Goal: Transaction & Acquisition: Purchase product/service

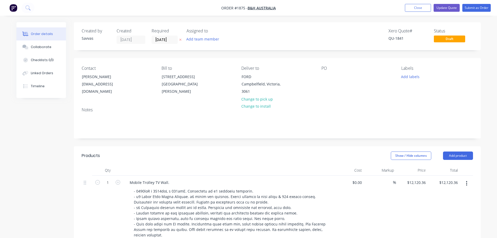
drag, startPoint x: 408, startPoint y: 9, endPoint x: 418, endPoint y: 14, distance: 11.1
click at [408, 9] on button "Close" at bounding box center [418, 8] width 26 height 8
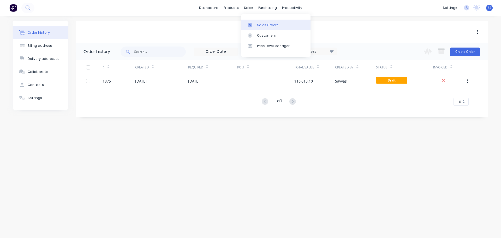
click at [255, 25] on div at bounding box center [252, 25] width 8 height 5
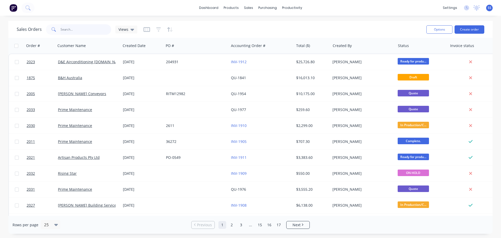
click at [82, 26] on input "text" at bounding box center [86, 29] width 51 height 10
click at [260, 26] on div "Sales Orders" at bounding box center [267, 25] width 21 height 5
click at [482, 30] on button "Create order" at bounding box center [470, 29] width 30 height 8
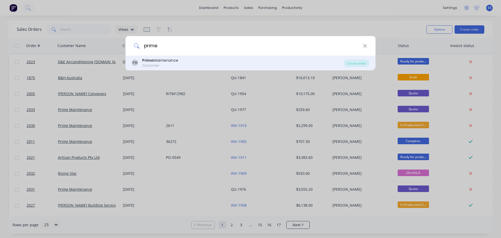
type input "prime"
click at [204, 61] on div "PM Prime Maintenance Customer" at bounding box center [238, 63] width 212 height 10
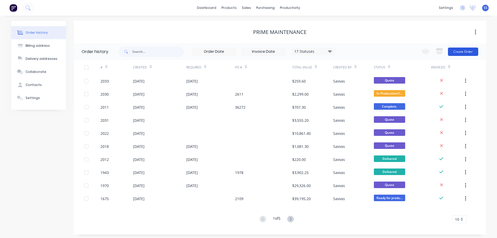
click at [466, 55] on button "Create Order" at bounding box center [463, 51] width 30 height 8
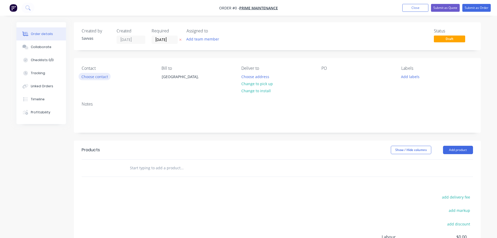
click at [100, 78] on button "Choose contact" at bounding box center [95, 76] width 32 height 7
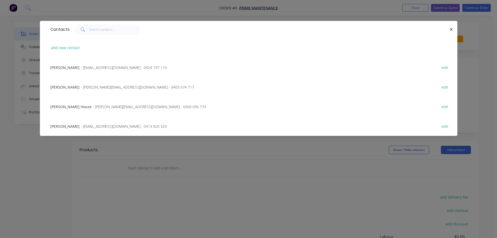
click at [159, 88] on div "[PERSON_NAME] - [PERSON_NAME][EMAIL_ADDRESS][DOMAIN_NAME] - 0405 674 717 edit" at bounding box center [249, 87] width 402 height 20
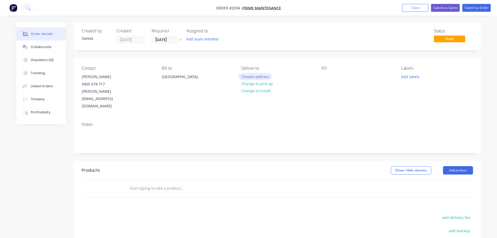
click at [249, 77] on button "Choose address" at bounding box center [255, 76] width 33 height 7
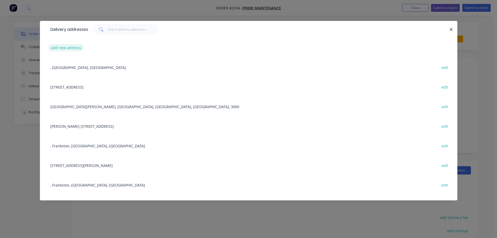
click at [62, 50] on button "add new address" at bounding box center [66, 47] width 36 height 7
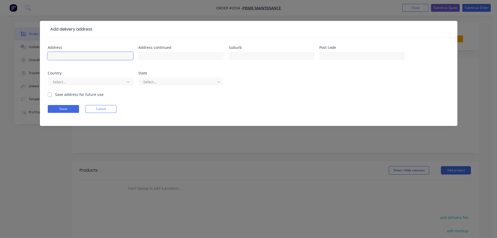
click at [67, 58] on input "text" at bounding box center [90, 56] width 85 height 8
click at [262, 55] on input "text" at bounding box center [271, 56] width 85 height 8
type input "Caulfield"
type input "3163"
click at [84, 81] on div at bounding box center [87, 82] width 70 height 7
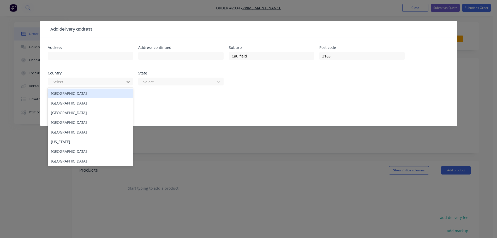
click at [80, 96] on div "[GEOGRAPHIC_DATA]" at bounding box center [90, 93] width 85 height 10
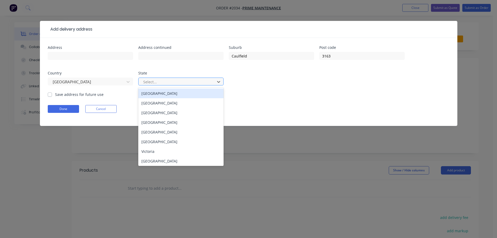
click at [184, 78] on div "Select..." at bounding box center [177, 82] width 73 height 8
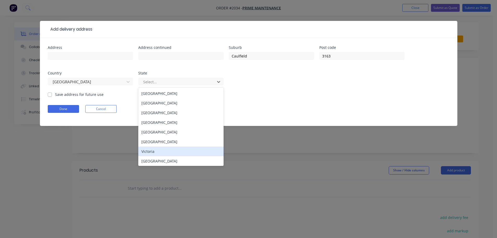
click at [158, 147] on div "Victoria" at bounding box center [180, 151] width 85 height 10
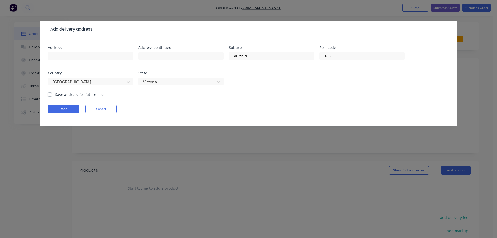
click at [55, 95] on label "Save address for future use" at bounding box center [79, 94] width 49 height 5
click at [51, 95] on input "Save address for future use" at bounding box center [50, 94] width 4 height 5
checkbox input "true"
click at [57, 106] on button "Done" at bounding box center [63, 109] width 31 height 8
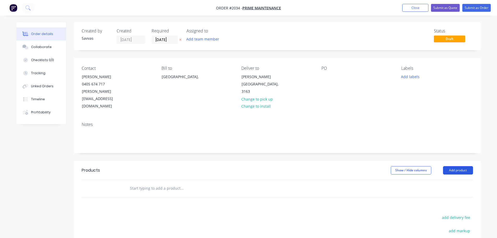
click at [453, 166] on button "Add product" at bounding box center [458, 170] width 30 height 8
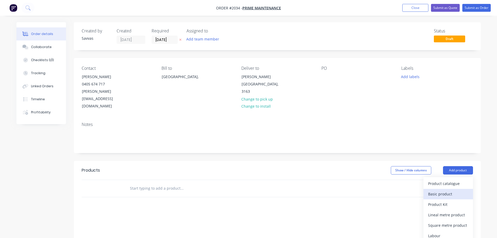
click at [448, 190] on div "Basic product" at bounding box center [448, 194] width 40 height 8
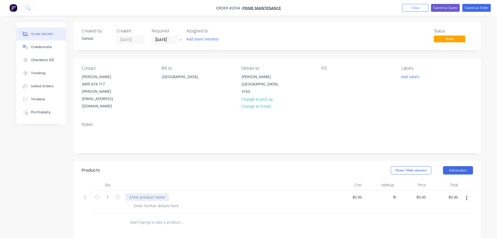
click at [156, 193] on div at bounding box center [148, 197] width 44 height 8
click at [160, 202] on div at bounding box center [156, 206] width 53 height 8
click at [180, 38] on icon "button" at bounding box center [180, 39] width 2 height 3
click at [145, 202] on div "-" at bounding box center [230, 206] width 200 height 8
click at [144, 202] on div "-" at bounding box center [230, 206] width 200 height 8
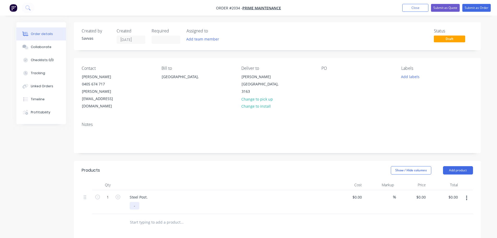
drag, startPoint x: 141, startPoint y: 191, endPoint x: 137, endPoint y: 190, distance: 4.3
click at [139, 202] on div "-" at bounding box center [230, 206] width 200 height 8
click at [134, 202] on div "-" at bounding box center [135, 206] width 10 height 8
click at [136, 202] on div "-" at bounding box center [135, 206] width 10 height 8
click at [425, 193] on input "0" at bounding box center [422, 197] width 12 height 8
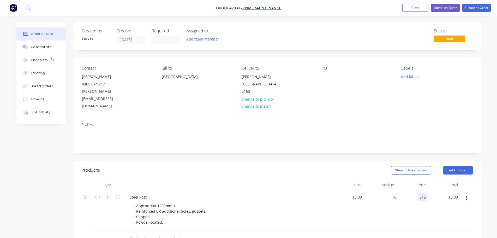
type input "$815.00"
click at [288, 166] on div "Show / Hide columns Add product" at bounding box center [319, 170] width 308 height 8
click at [468, 166] on button "Add product" at bounding box center [458, 170] width 30 height 8
click at [456, 190] on div "Basic product" at bounding box center [448, 194] width 40 height 8
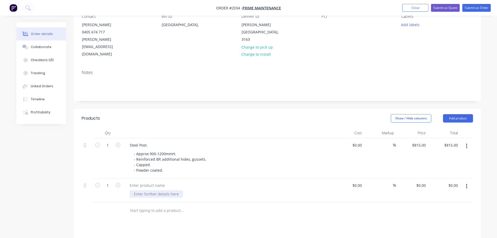
scroll to position [52, 0]
click at [147, 190] on div at bounding box center [156, 194] width 53 height 8
click at [148, 190] on div at bounding box center [156, 194] width 53 height 8
click at [150, 181] on div at bounding box center [148, 185] width 44 height 8
click at [360, 202] on div at bounding box center [277, 210] width 391 height 17
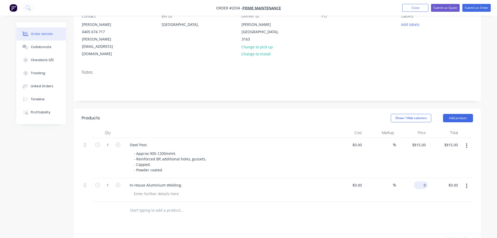
click at [425, 181] on input "0" at bounding box center [422, 185] width 12 height 8
type input "$490.00"
click at [357, 202] on div at bounding box center [277, 210] width 391 height 17
click at [419, 181] on div "490 $490.00" at bounding box center [420, 185] width 16 height 8
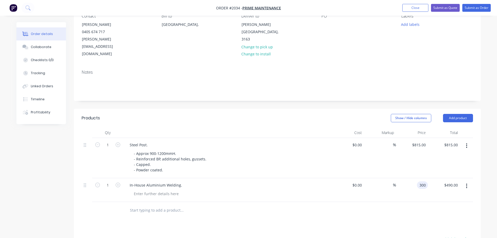
type input "$300.00"
click at [321, 202] on div at bounding box center [277, 210] width 391 height 17
click at [462, 114] on button "Add product" at bounding box center [458, 118] width 30 height 8
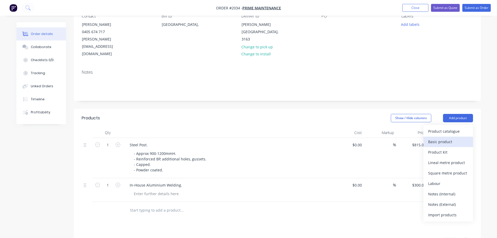
click at [444, 138] on div "Basic product" at bounding box center [448, 142] width 40 height 8
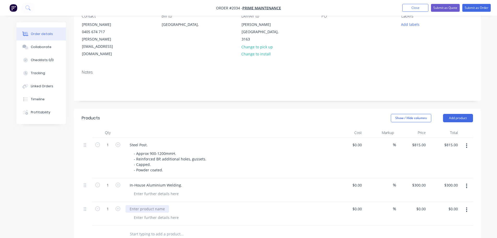
click at [163, 205] on div at bounding box center [148, 209] width 44 height 8
click at [158, 213] on div at bounding box center [156, 217] width 53 height 8
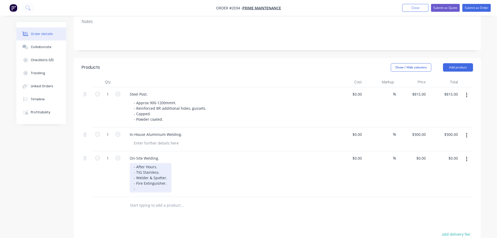
scroll to position [104, 0]
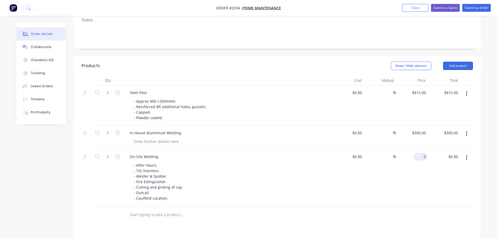
click at [423, 153] on input "0" at bounding box center [422, 157] width 12 height 8
type input "$1,195.00"
click at [379, 206] on div at bounding box center [277, 214] width 391 height 17
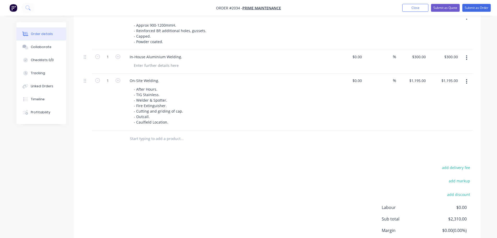
scroll to position [208, 0]
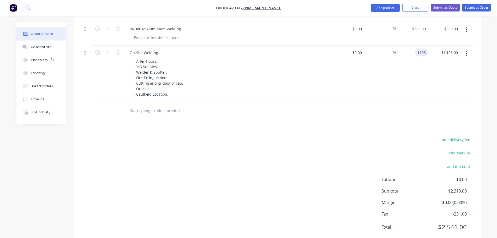
click at [415, 46] on div "1195 1195" at bounding box center [412, 74] width 32 height 57
type input "$1,295.00"
click at [347, 200] on div "add delivery fee add markup add discount Labour $0.00 Sub total $2,310.00 Margi…" at bounding box center [277, 186] width 391 height 101
click at [449, 10] on button "Submit as Quote" at bounding box center [445, 8] width 29 height 8
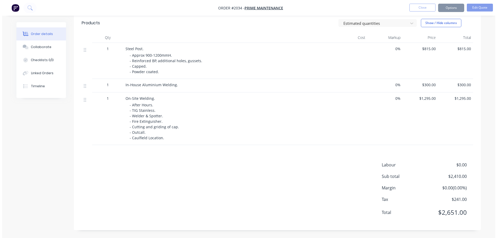
scroll to position [0, 0]
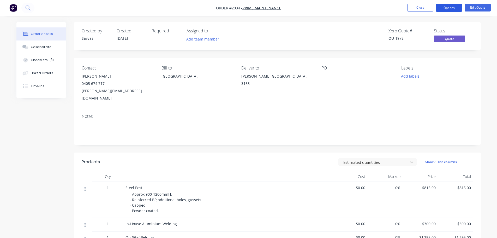
click at [446, 7] on button "Options" at bounding box center [449, 8] width 26 height 8
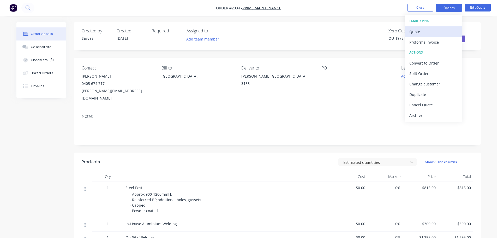
click at [433, 28] on div "Quote" at bounding box center [433, 32] width 48 height 8
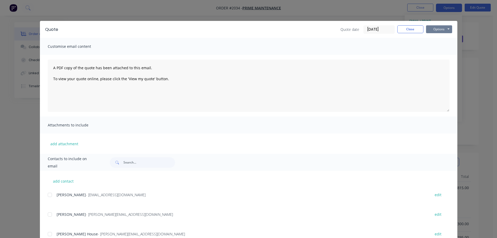
click at [442, 29] on button "Options" at bounding box center [439, 29] width 26 height 8
click at [441, 48] on button "Print" at bounding box center [442, 47] width 33 height 9
click at [403, 30] on button "Close" at bounding box center [410, 29] width 26 height 8
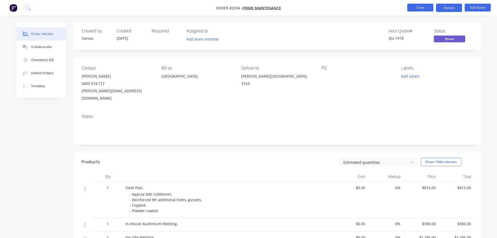
click at [413, 11] on button "Close" at bounding box center [420, 8] width 26 height 8
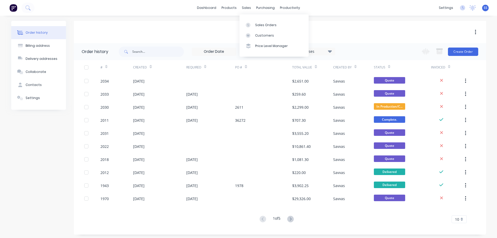
click at [250, 17] on div "Sales Orders Customers Price Level Manager" at bounding box center [274, 35] width 69 height 42
click at [253, 21] on link "Sales Orders" at bounding box center [274, 25] width 69 height 10
